Goal: Register for event/course

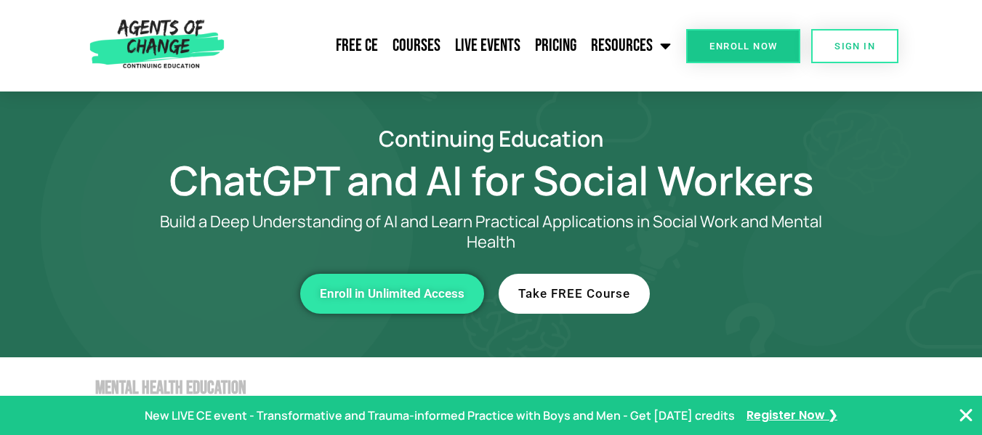
click at [756, 38] on link "Enroll Now" at bounding box center [743, 46] width 114 height 34
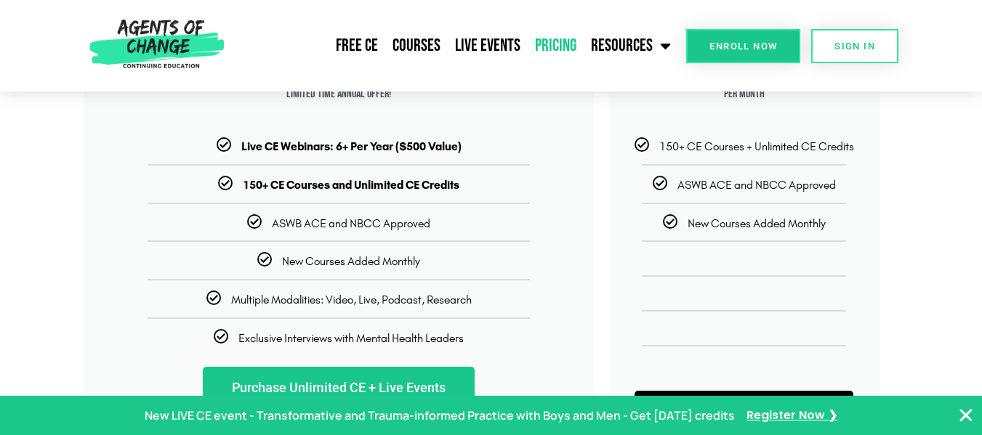
scroll to position [309, 0]
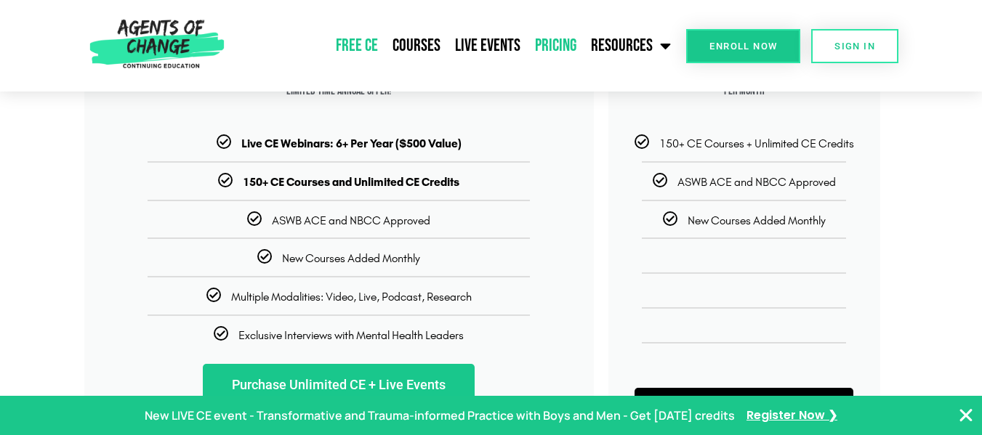
click at [347, 41] on link "Free CE" at bounding box center [356, 46] width 57 height 36
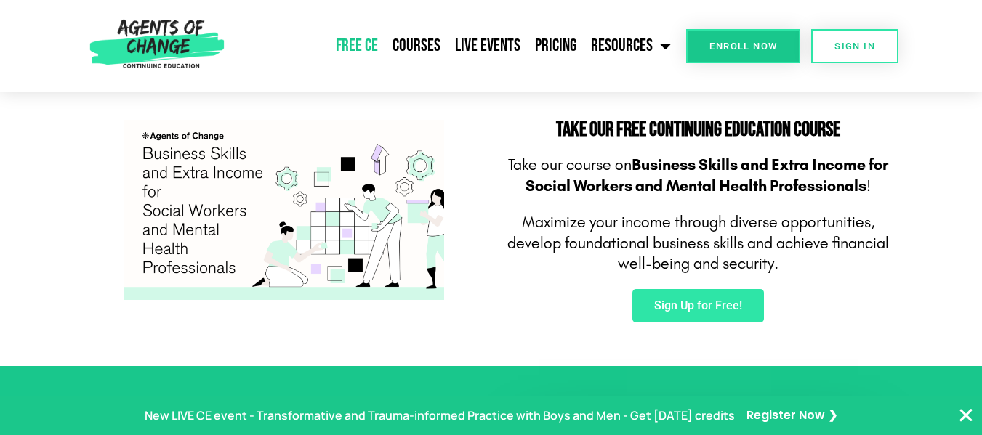
scroll to position [894, 0]
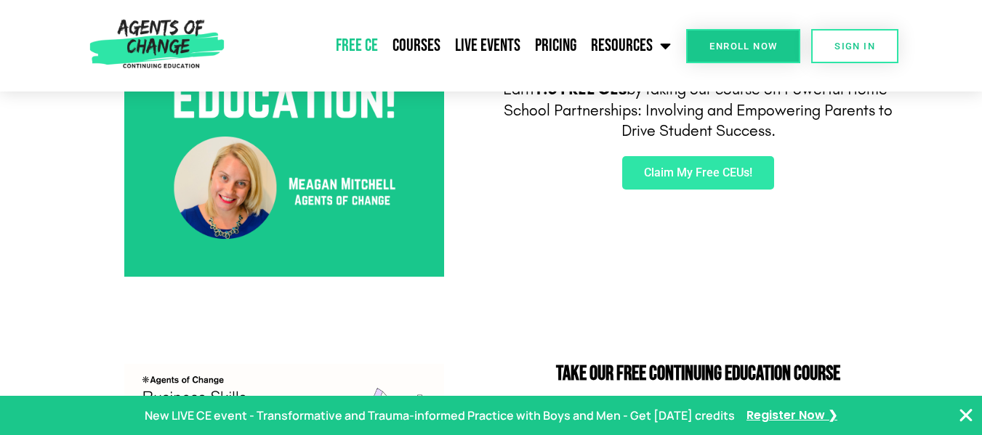
drag, startPoint x: 984, startPoint y: 26, endPoint x: 984, endPoint y: 78, distance: 51.6
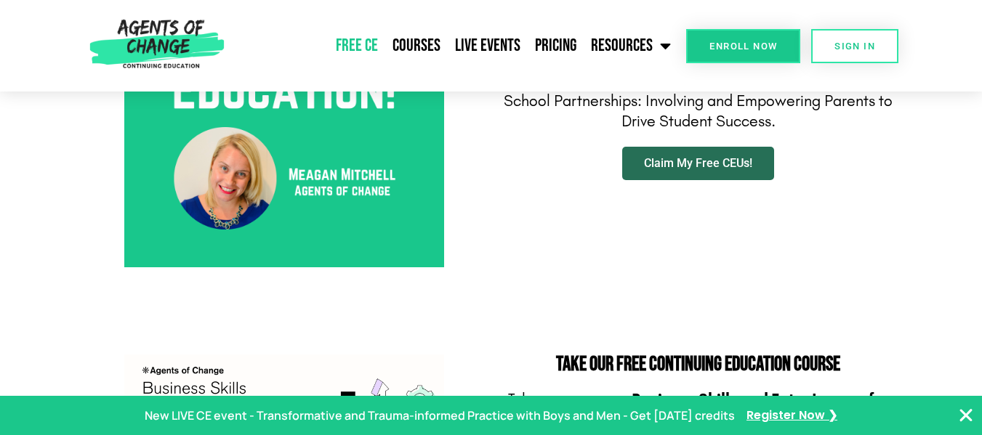
click at [701, 166] on span "Claim My Free CEUs!" at bounding box center [698, 164] width 108 height 12
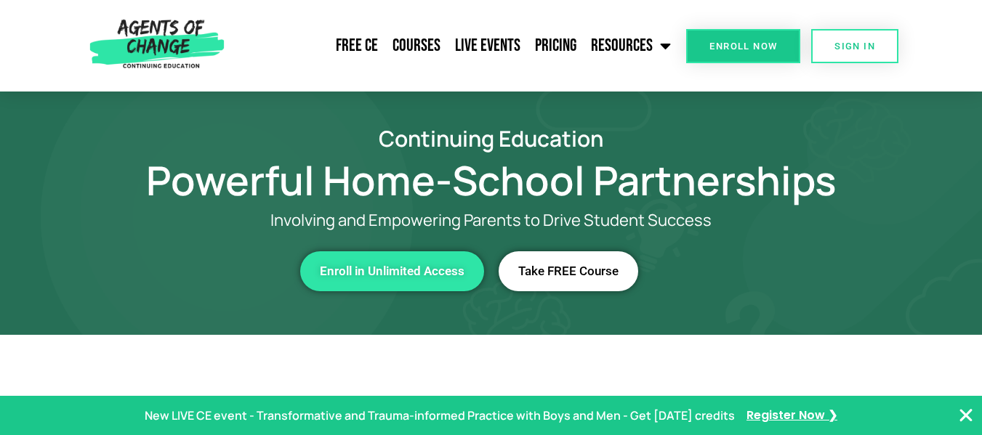
click at [589, 267] on span "Take FREE Course" at bounding box center [568, 271] width 100 height 12
